Goal: Task Accomplishment & Management: Use online tool/utility

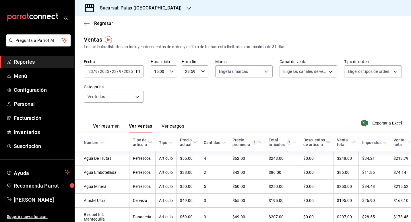
click at [138, 71] on icon "button" at bounding box center [138, 71] width 4 height 4
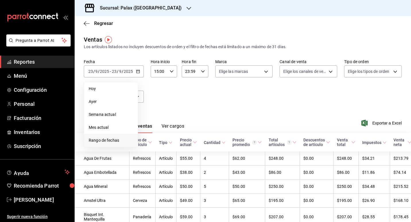
click at [102, 139] on span "Rango de fechas" at bounding box center [111, 140] width 44 height 6
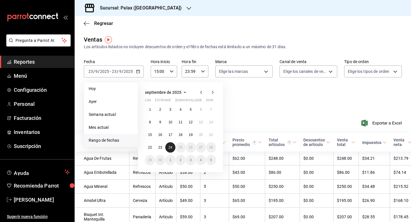
click at [171, 149] on abbr "24" at bounding box center [170, 147] width 4 height 4
click at [163, 148] on button "23" at bounding box center [160, 147] width 10 height 10
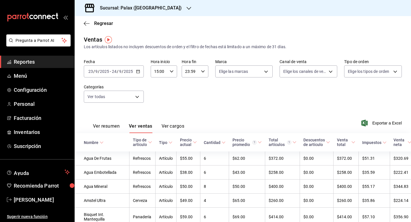
click at [171, 74] on div "15:00 Hora inicio" at bounding box center [164, 71] width 26 height 12
click at [156, 118] on span "23" at bounding box center [157, 118] width 4 height 5
type input "23:00"
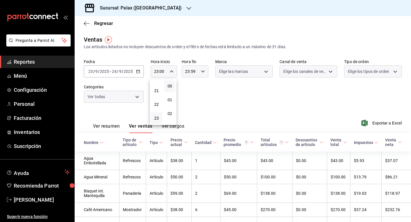
click at [212, 100] on div at bounding box center [205, 111] width 411 height 222
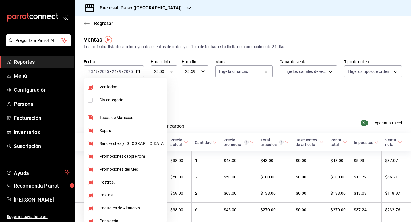
click at [137, 101] on body "Pregunta a Parrot AI Reportes Menú Configuración Personal Facturación Inventari…" at bounding box center [205, 111] width 411 height 222
click at [204, 107] on div at bounding box center [205, 111] width 411 height 222
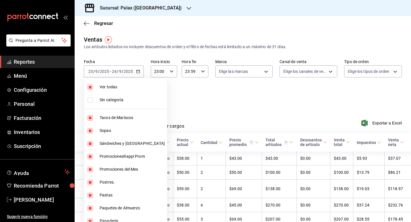
click at [134, 94] on body "Pregunta a Parrot AI Reportes Menú Configuración Personal Facturación Inventari…" at bounding box center [205, 111] width 411 height 222
click at [94, 87] on label at bounding box center [91, 87] width 7 height 5
click at [93, 87] on input "checkbox" at bounding box center [90, 87] width 5 height 5
checkbox input "true"
type input "7fa229bc-c9d3-4dba-9758-ee0117d8b32c,874e04fd-13f0-4277-bc95-ee84bfec7f9b,7d801…"
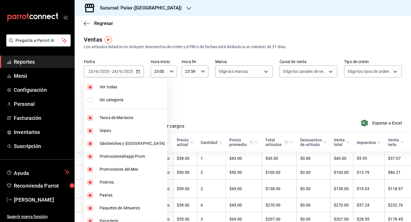
checkbox input "true"
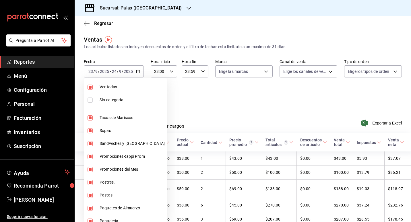
checkbox input "true"
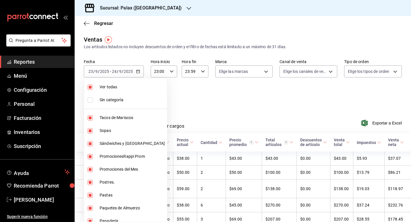
checkbox input "true"
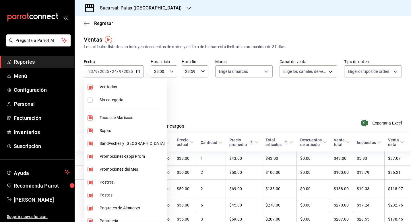
checkbox input "true"
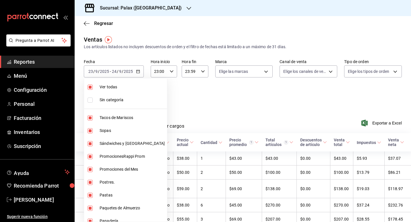
checkbox input "true"
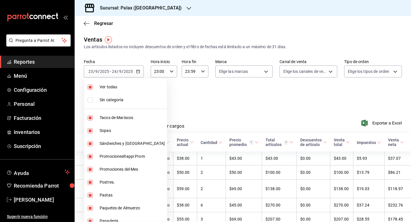
checkbox input "true"
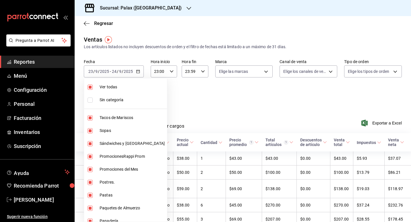
checkbox input "true"
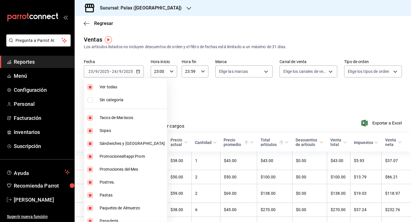
click at [105, 87] on span "Ver todas" at bounding box center [132, 87] width 65 height 6
checkbox input "false"
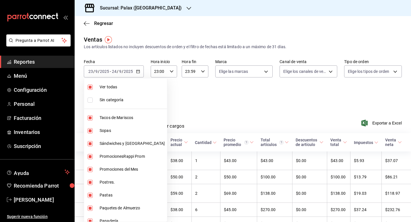
checkbox input "false"
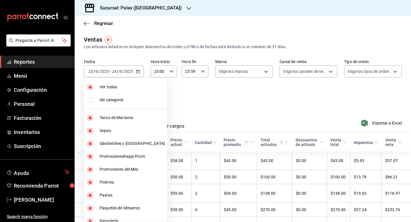
checkbox input "false"
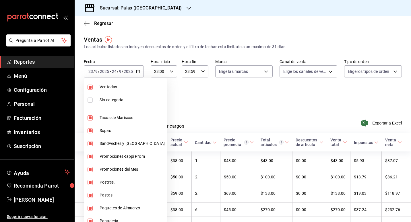
checkbox input "false"
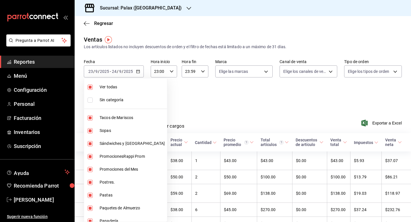
checkbox input "false"
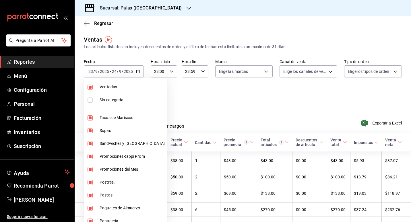
checkbox input "false"
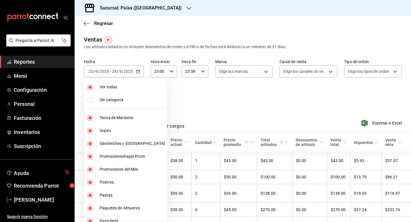
checkbox input "false"
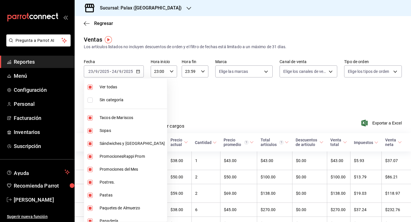
checkbox input "false"
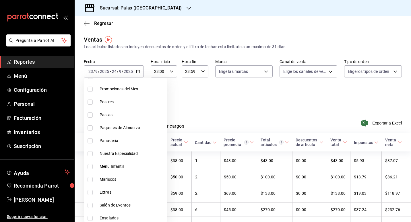
scroll to position [86, 0]
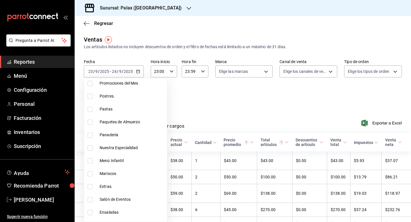
click at [110, 100] on li "Postres." at bounding box center [125, 96] width 83 height 13
type input "5f074bd3-619d-4e10-94fa-620713841d38"
checkbox input "true"
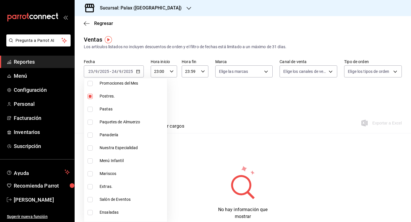
click at [107, 135] on span "Panadería" at bounding box center [132, 135] width 65 height 6
type input "5f074bd3-619d-4e10-94fa-620713841d38,90d14028-a2c9-4fb8-b762-41d9ea373592"
checkbox input "true"
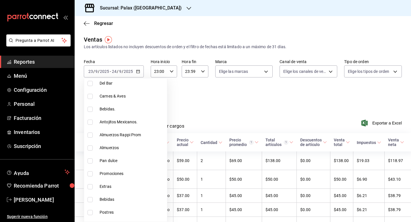
scroll to position [258, 0]
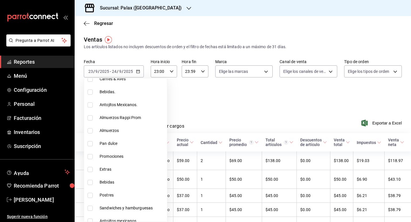
click at [112, 139] on li "Pan dulce" at bounding box center [125, 143] width 83 height 13
type input "5f074bd3-619d-4e10-94fa-620713841d38,90d14028-a2c9-4fb8-b762-41d9ea373592,a0032…"
checkbox input "true"
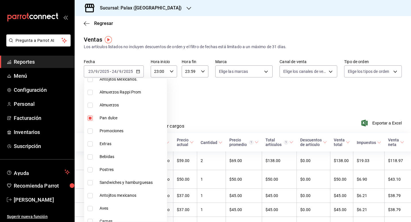
scroll to position [287, 0]
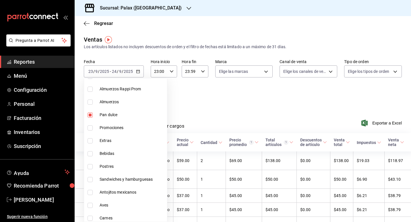
click at [106, 165] on span "Postres" at bounding box center [132, 167] width 65 height 6
type input "5f074bd3-619d-4e10-94fa-620713841d38,90d14028-a2c9-4fb8-b762-41d9ea373592,a0032…"
checkbox input "true"
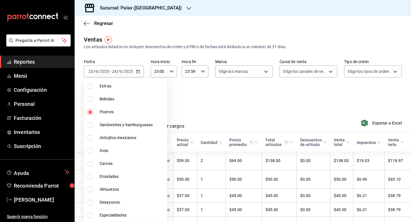
click at [265, 104] on div at bounding box center [205, 111] width 411 height 222
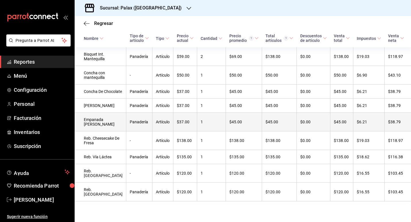
scroll to position [129, 0]
